Goal: Information Seeking & Learning: Learn about a topic

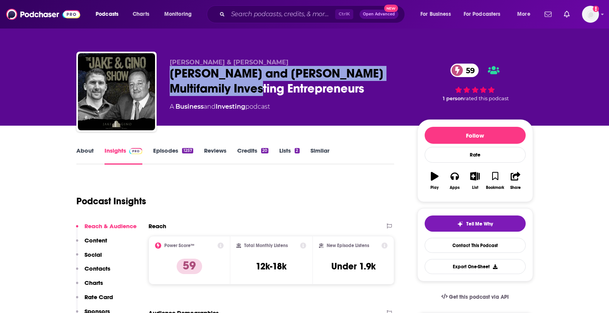
drag, startPoint x: 260, startPoint y: 86, endPoint x: 162, endPoint y: 72, distance: 99.0
click at [162, 72] on div "Jake & Gino Jake and Gino Multifamily Investing Entrepreneurs 59 A Business and…" at bounding box center [304, 93] width 457 height 83
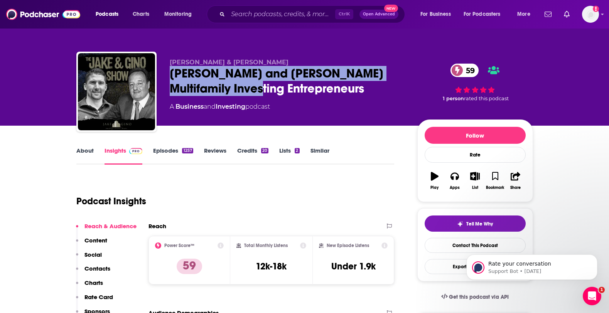
drag, startPoint x: 27, startPoint y: 117, endPoint x: 79, endPoint y: 29, distance: 102.4
click at [27, 117] on div "Jake & Gino Jake and Gino Multifamily Investing Entrepreneurs 59 A Business and…" at bounding box center [304, 63] width 609 height 126
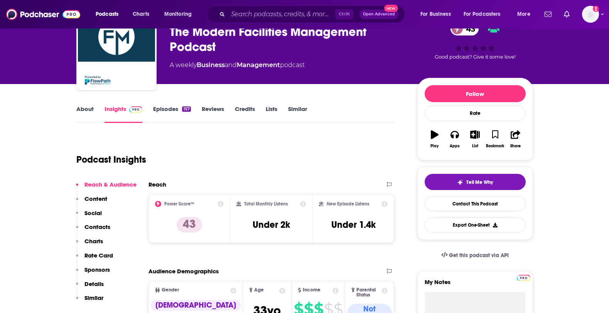
scroll to position [39, 0]
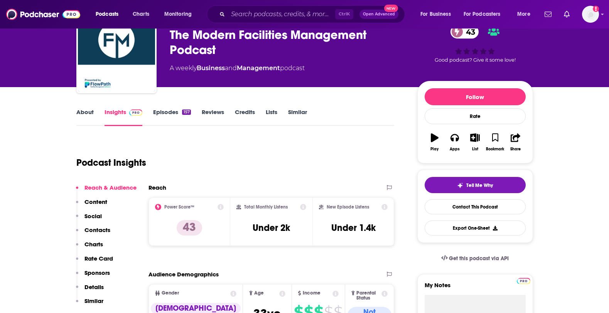
click at [84, 111] on link "About" at bounding box center [84, 117] width 17 height 18
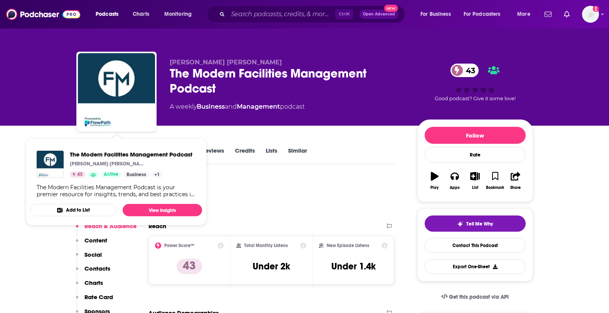
click at [251, 204] on div "Podcast Insights" at bounding box center [232, 196] width 312 height 39
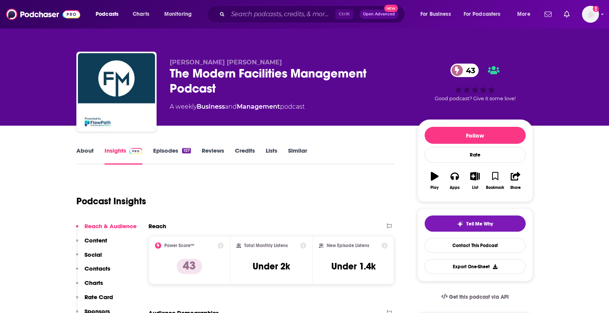
click at [90, 157] on link "About" at bounding box center [84, 156] width 17 height 18
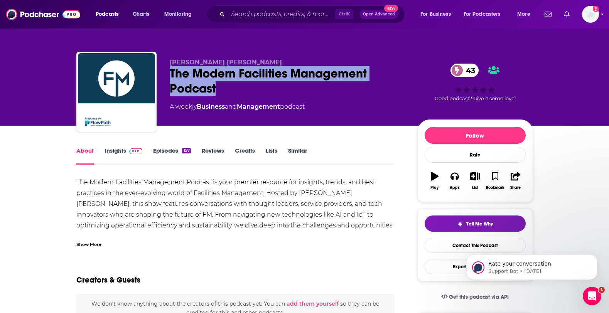
drag, startPoint x: 258, startPoint y: 83, endPoint x: 172, endPoint y: 72, distance: 86.8
click at [172, 72] on div "The Modern Facilities Management Podcast 43" at bounding box center [287, 81] width 235 height 30
copy h1 "The Modern Facilities Management Podcast"
